Goal: Share content

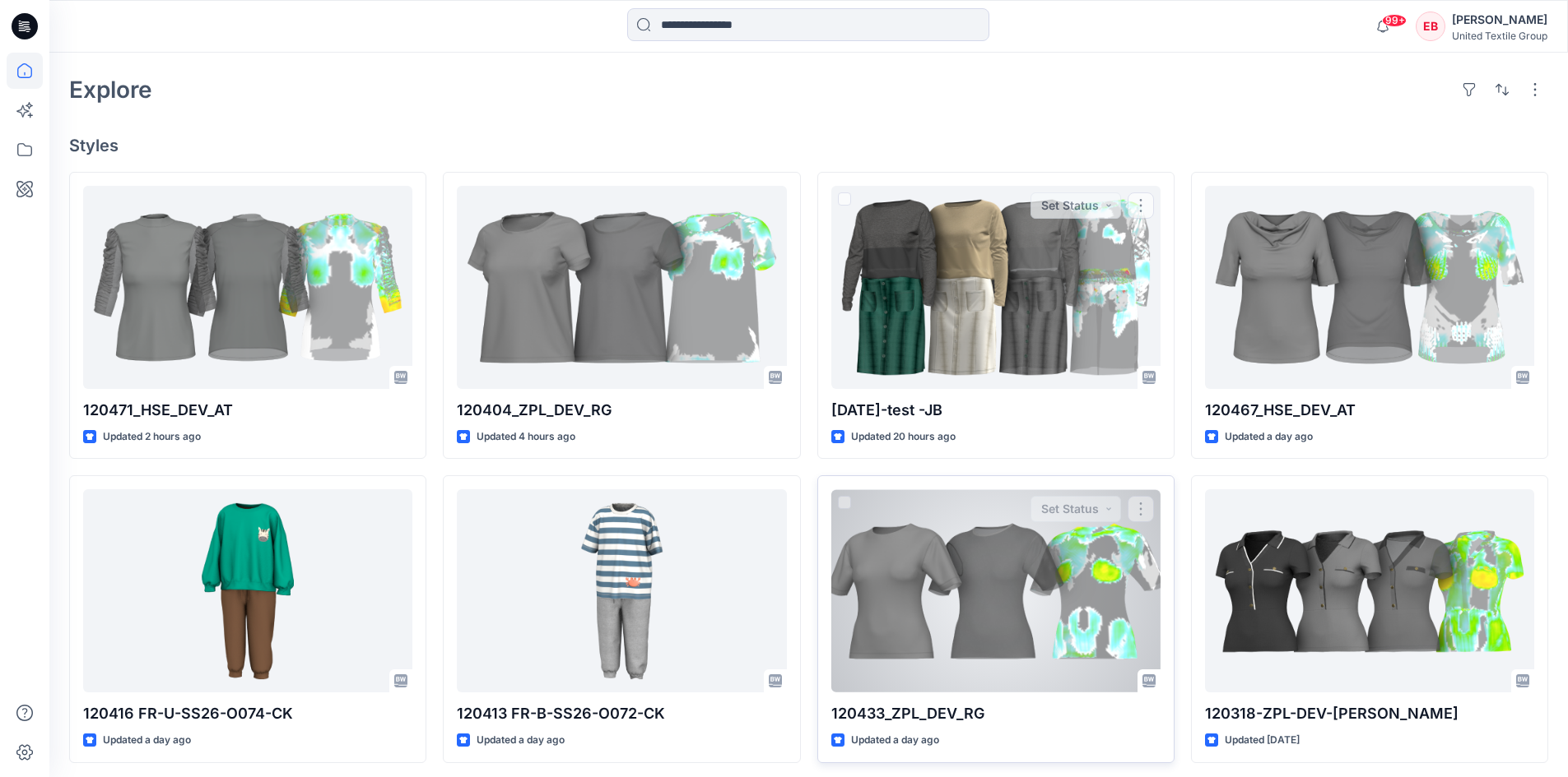
scroll to position [493, 0]
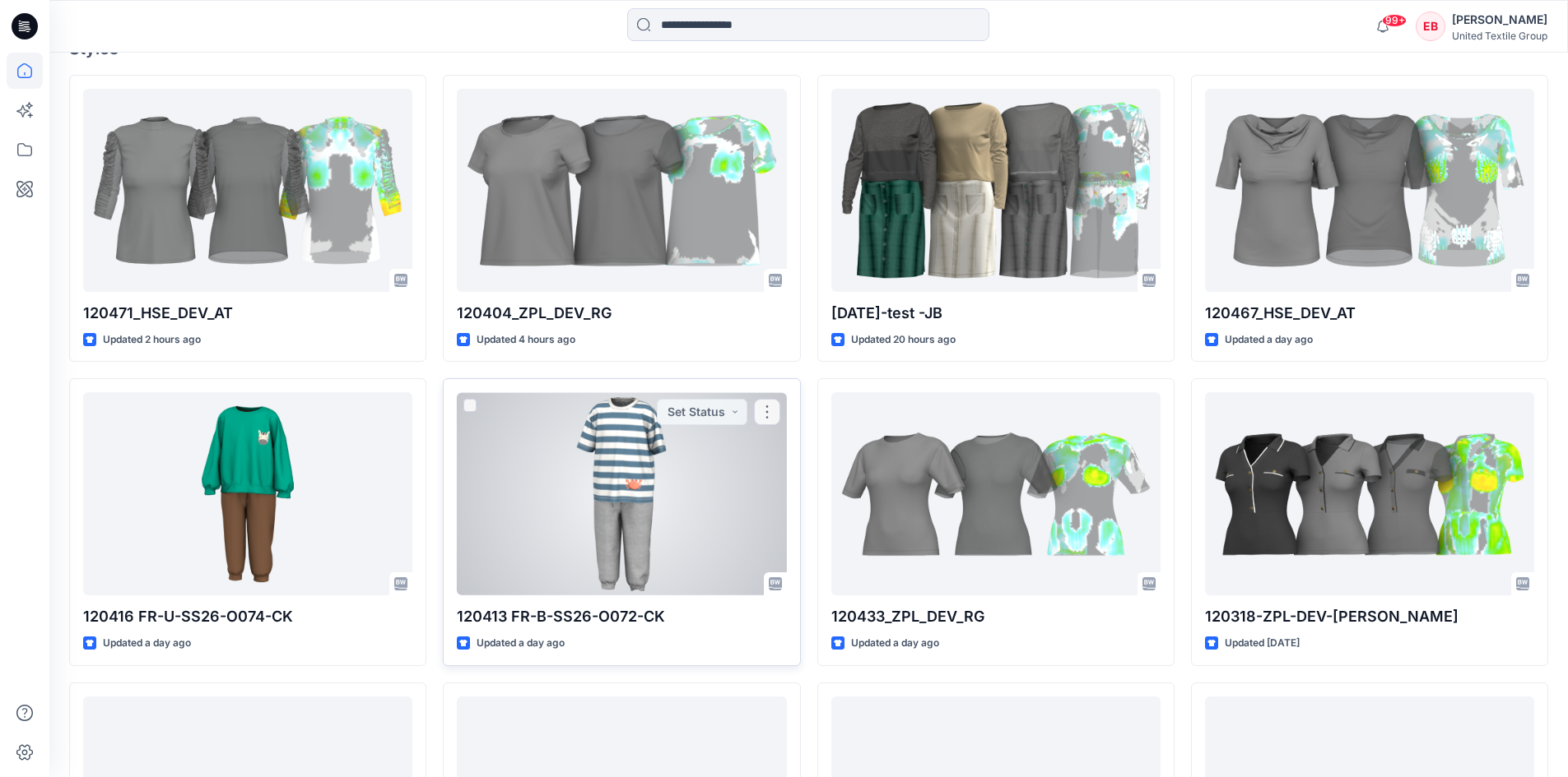
click at [589, 487] on div at bounding box center [621, 494] width 329 height 203
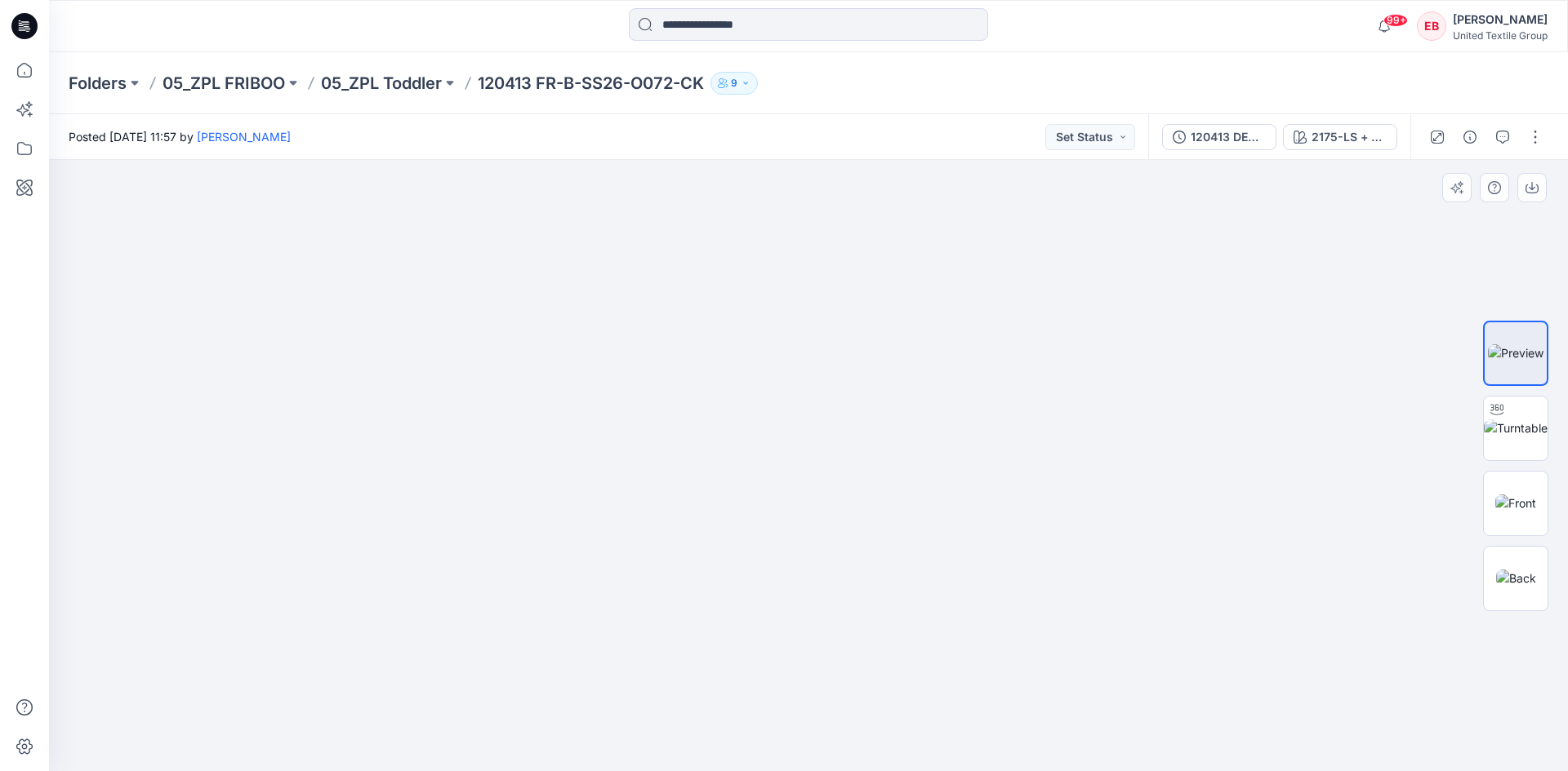
drag, startPoint x: 898, startPoint y: 656, endPoint x: 924, endPoint y: 647, distance: 27.5
click at [924, 647] on img at bounding box center [808, 407] width 829 height 729
click at [1543, 139] on button "button" at bounding box center [1535, 137] width 26 height 26
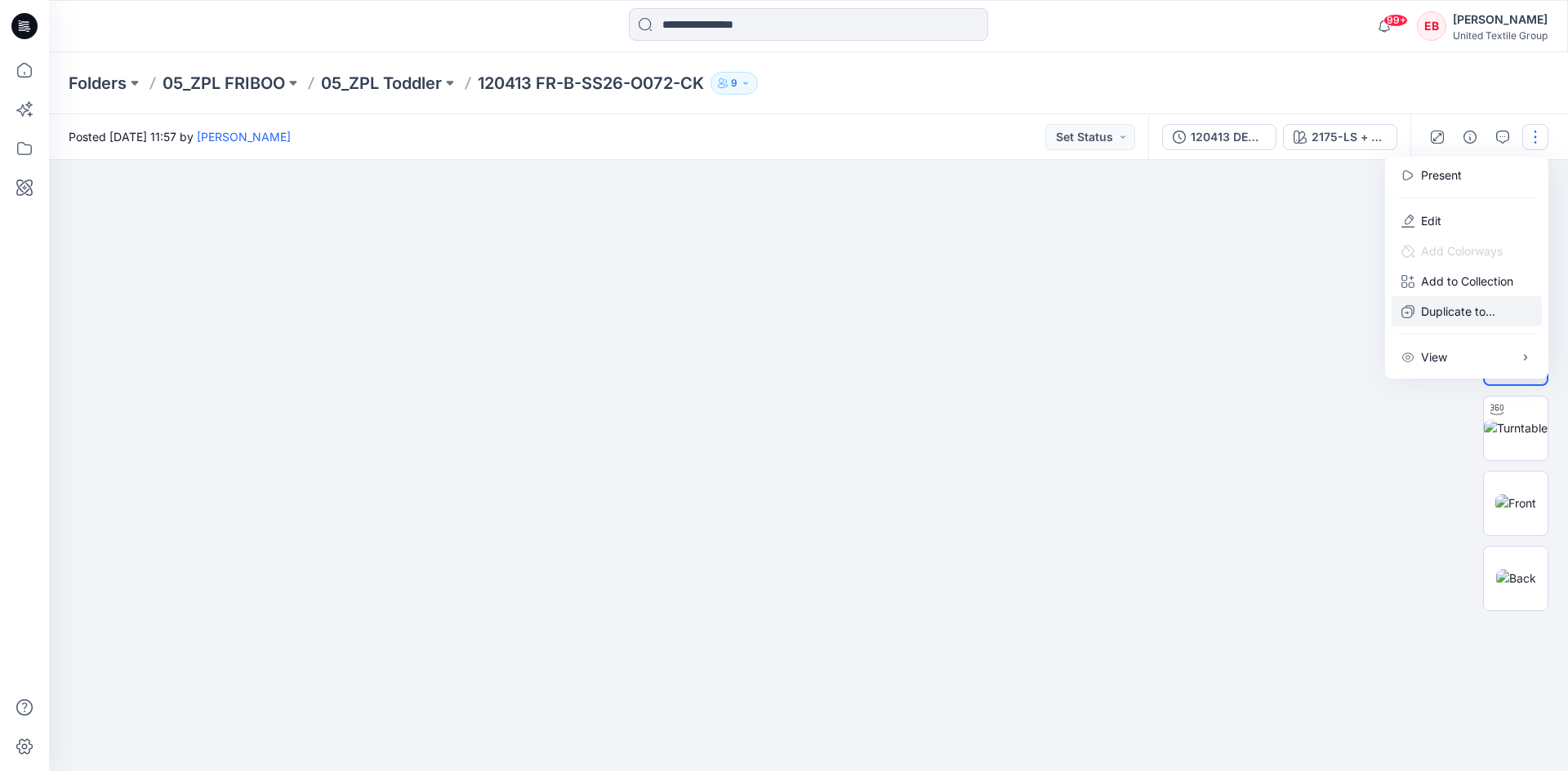
click at [1440, 311] on p "Duplicate to..." at bounding box center [1458, 311] width 75 height 17
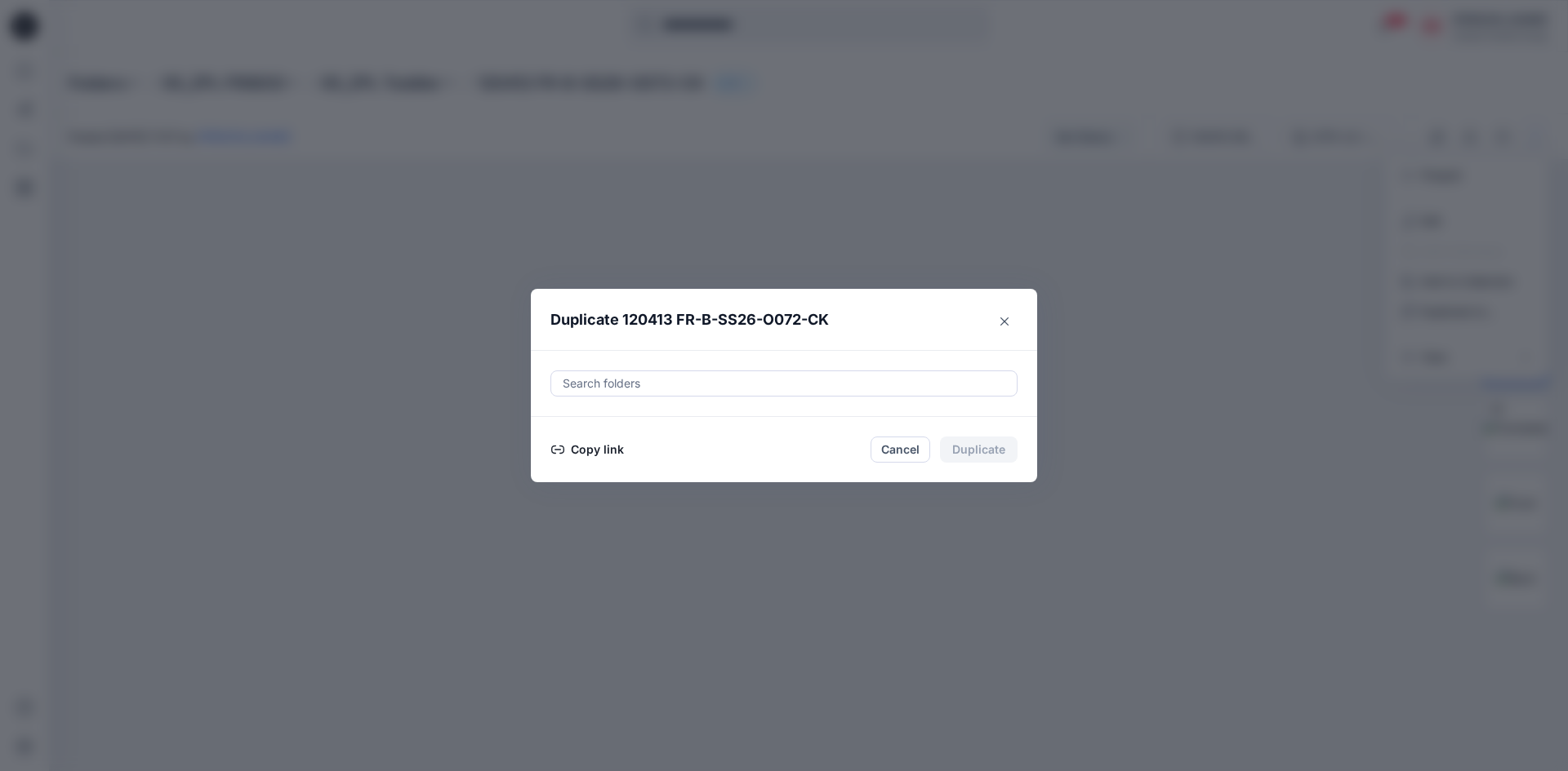
click at [585, 455] on button "Copy link" at bounding box center [588, 450] width 75 height 20
